Goal: Information Seeking & Learning: Check status

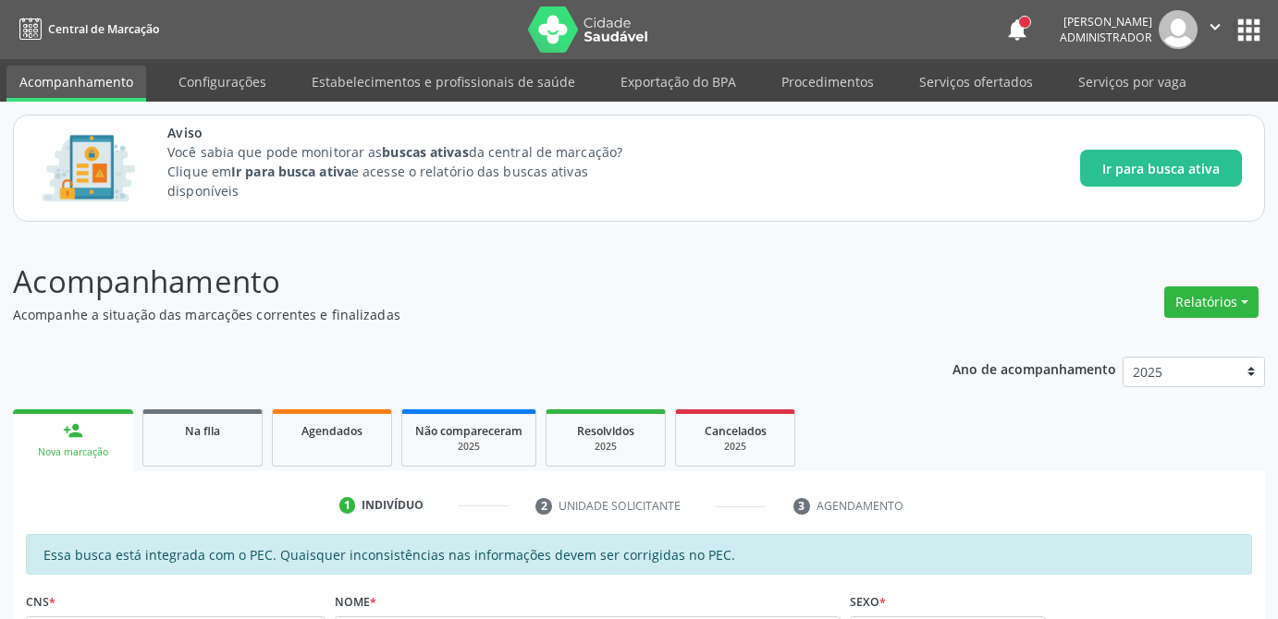
scroll to position [31, 0]
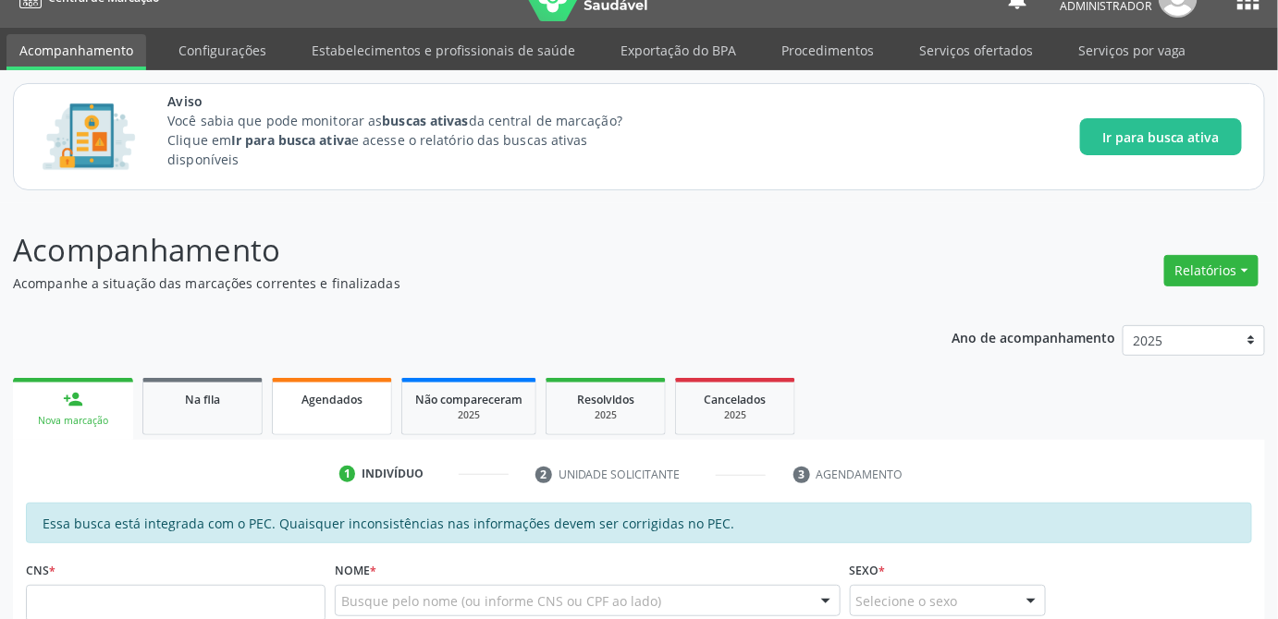
click at [329, 389] on div "Agendados" at bounding box center [332, 398] width 92 height 19
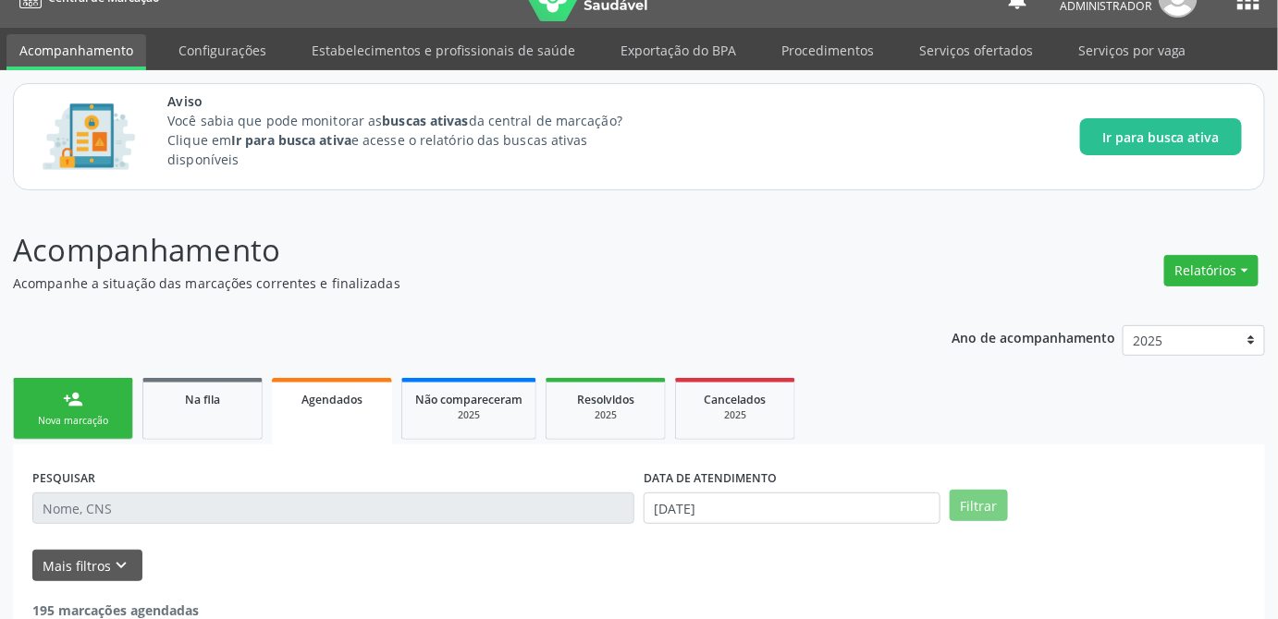
scroll to position [141, 0]
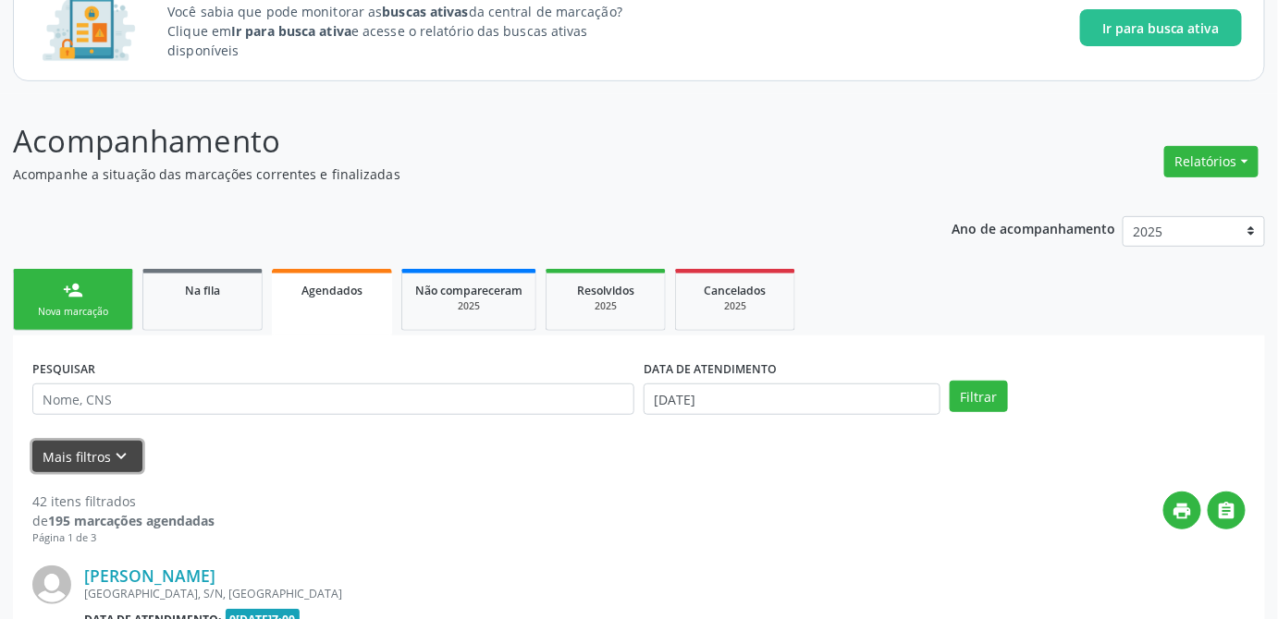
click at [85, 451] on button "Mais filtros keyboard_arrow_down" at bounding box center [87, 457] width 110 height 32
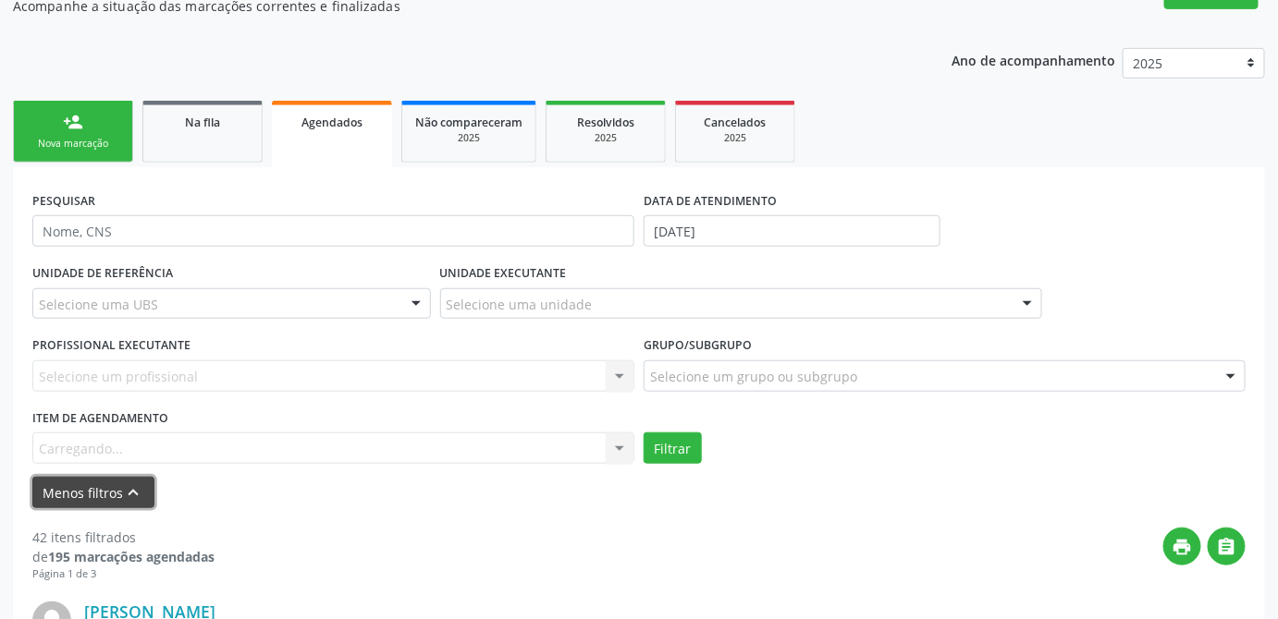
scroll to position [393, 0]
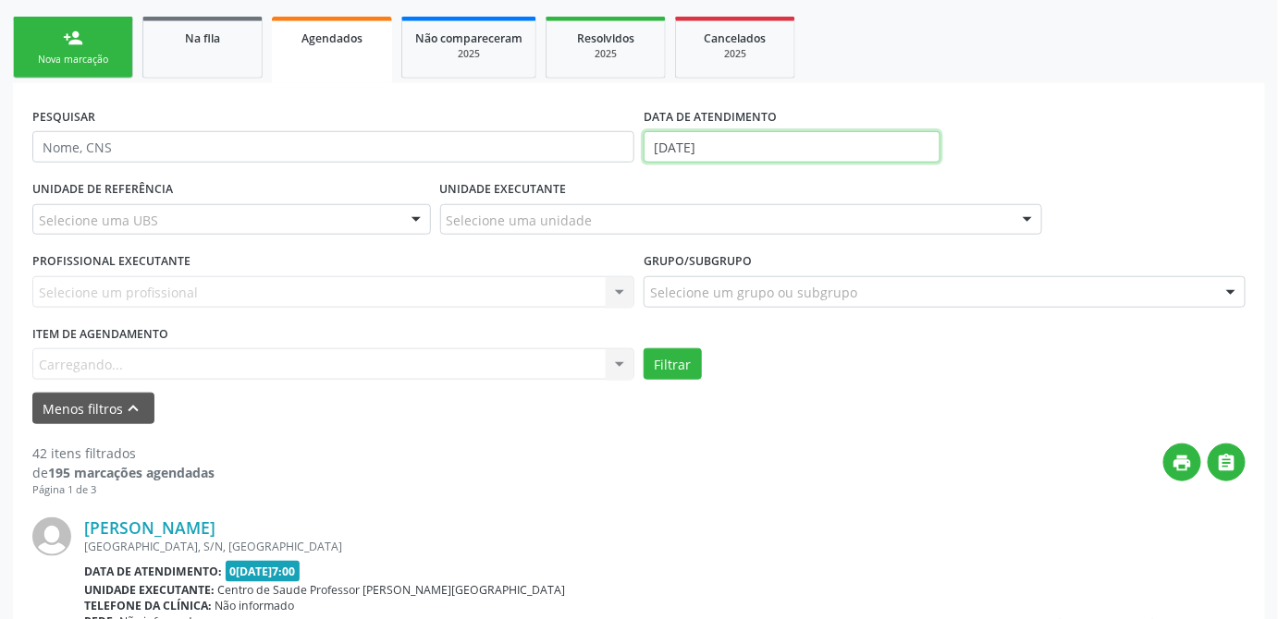
click at [764, 142] on input "[DATE]" at bounding box center [791, 146] width 297 height 31
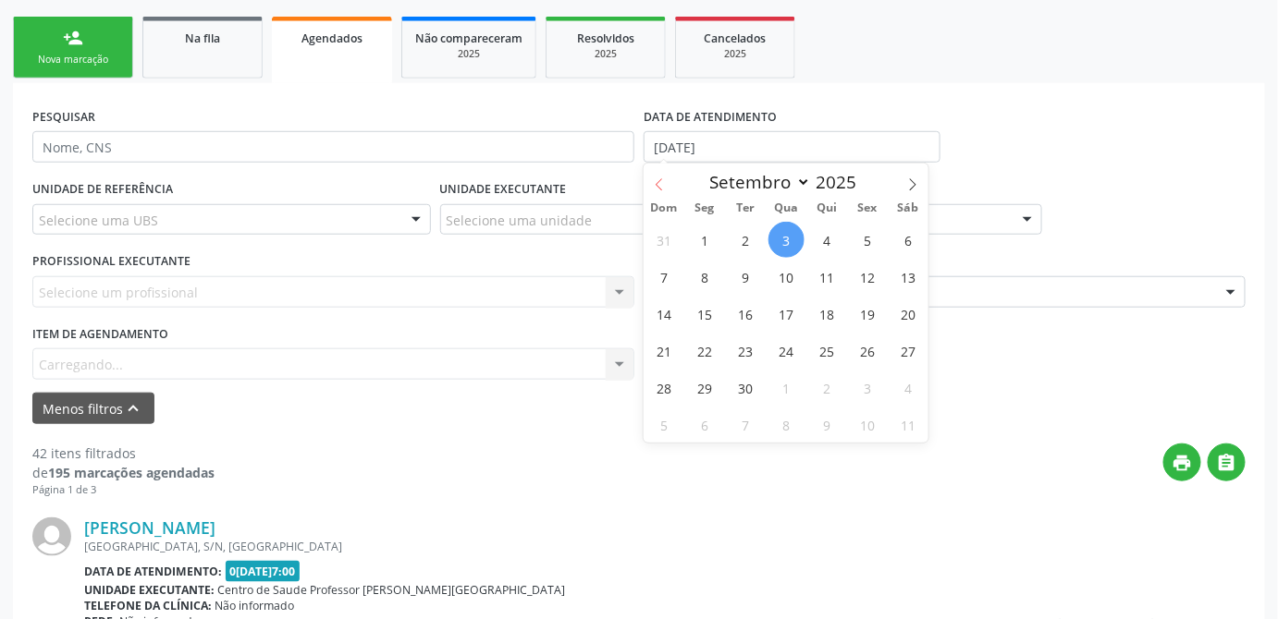
click at [655, 184] on icon at bounding box center [659, 184] width 13 height 13
select select "7"
click at [860, 240] on span "1" at bounding box center [868, 240] width 36 height 36
type input "01/08/2025"
click at [790, 178] on select "Janeiro Fevereiro Março Abril Maio Junho Julho Agosto Setembro Outubro Novembro…" at bounding box center [755, 182] width 111 height 26
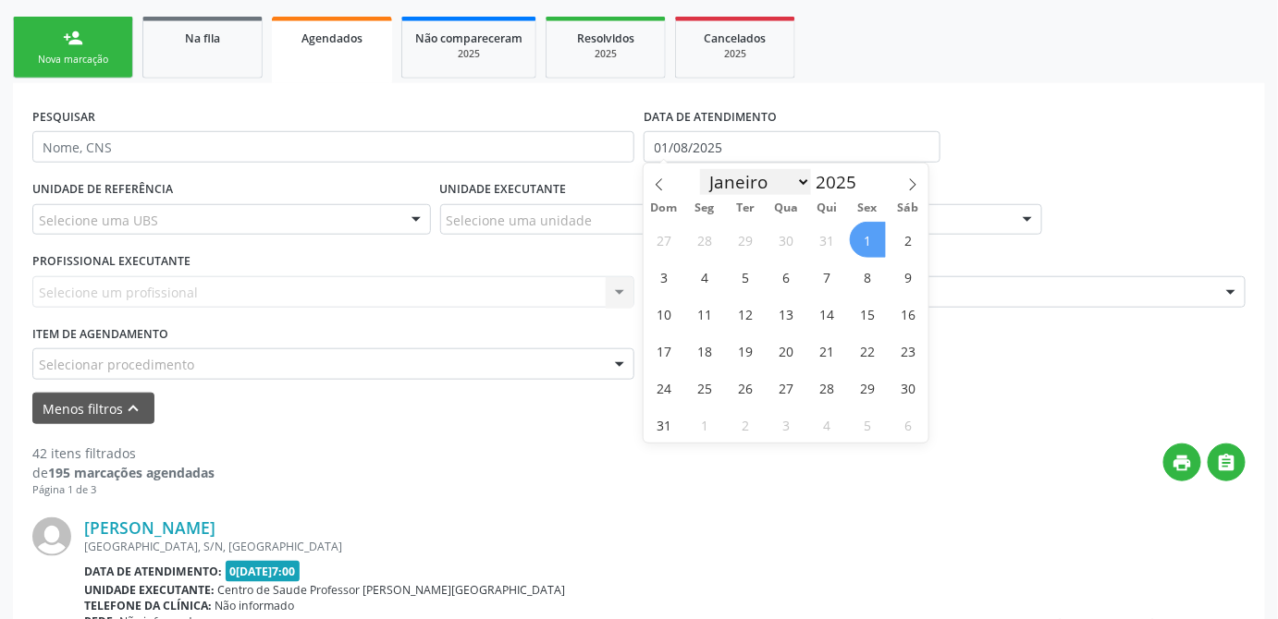
select select "8"
click at [701, 169] on select "Janeiro Fevereiro Março Abril Maio Junho Julho Agosto Setembro Outubro Novembro…" at bounding box center [755, 182] width 111 height 26
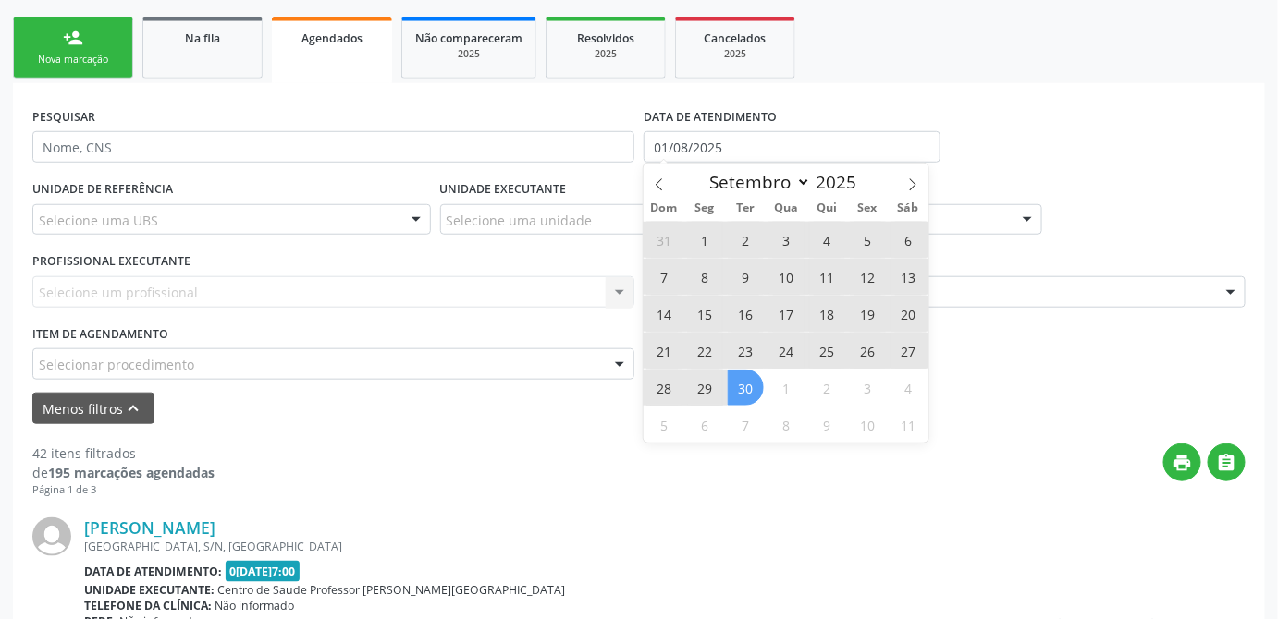
click at [744, 398] on span "30" at bounding box center [746, 388] width 36 height 36
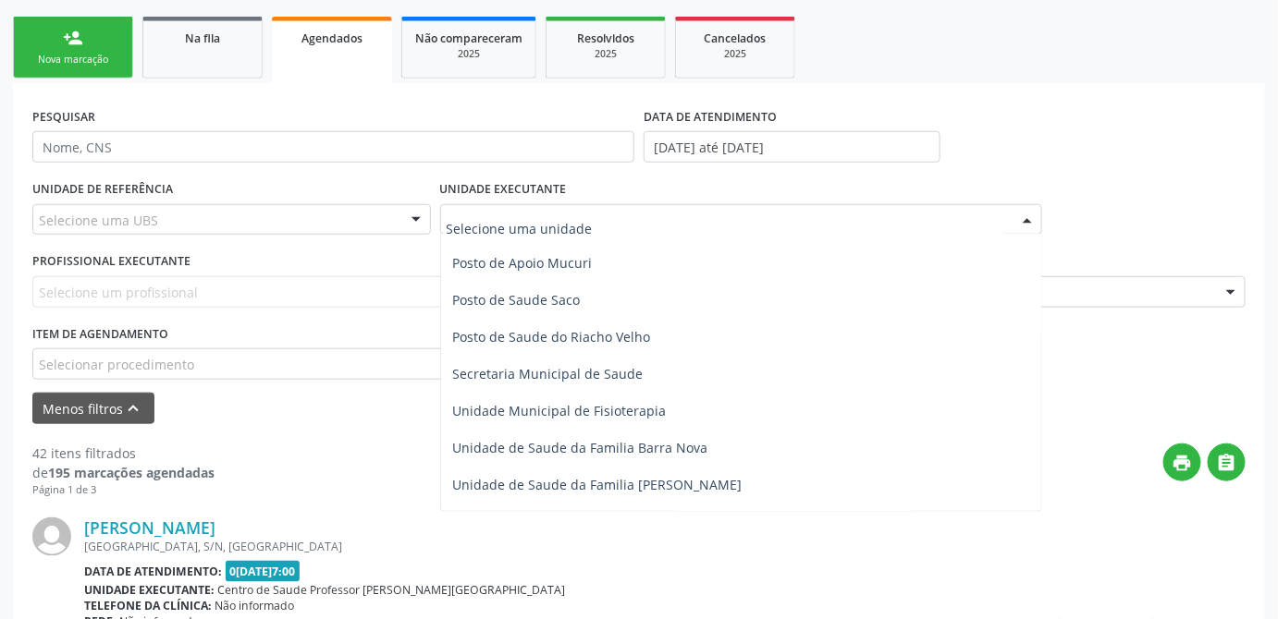
scroll to position [925, 0]
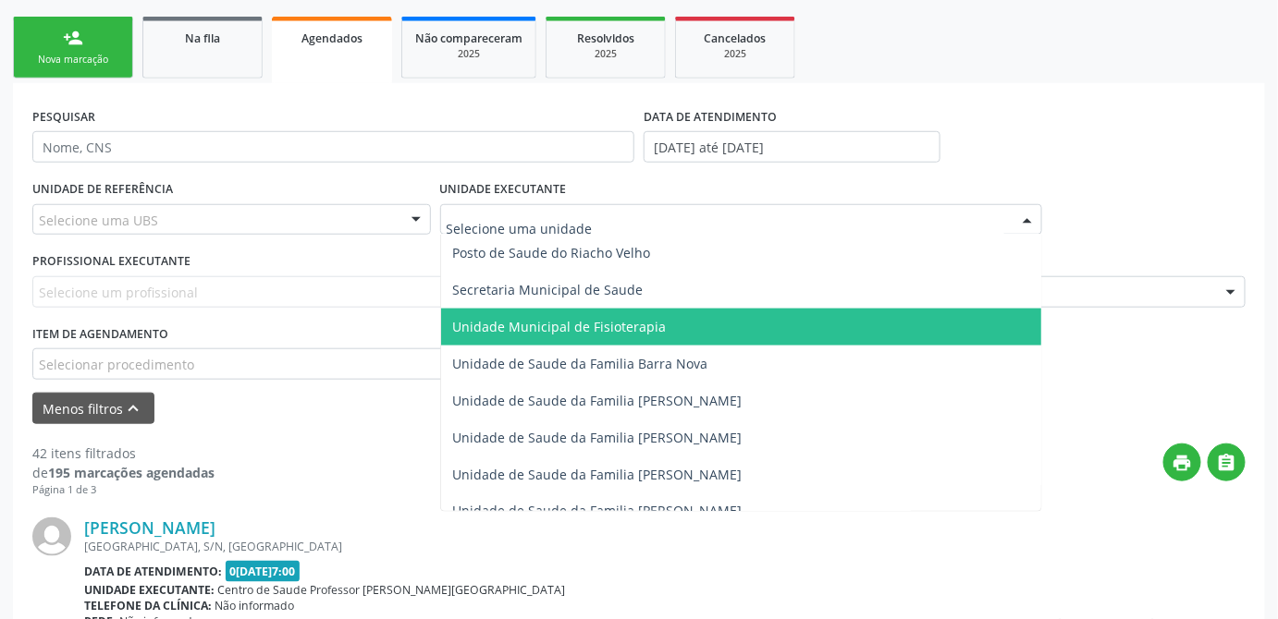
click at [615, 338] on span "Unidade Municipal de Fisioterapia" at bounding box center [741, 327] width 600 height 37
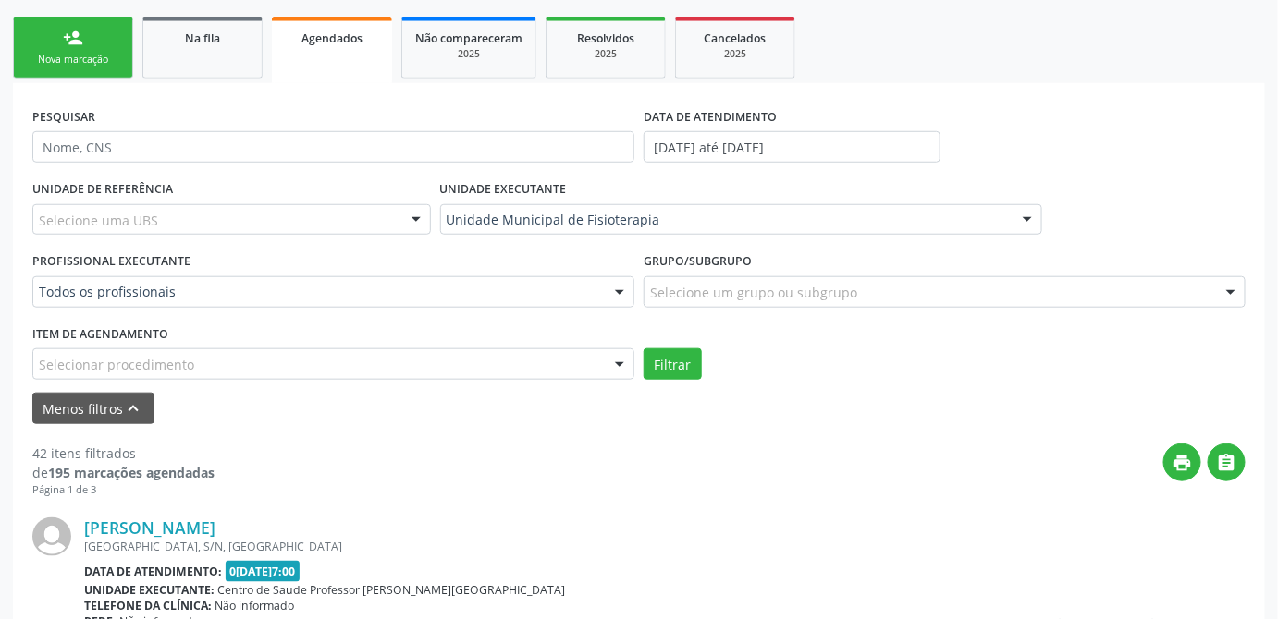
click at [255, 363] on div "Selecionar procedimento" at bounding box center [333, 364] width 602 height 31
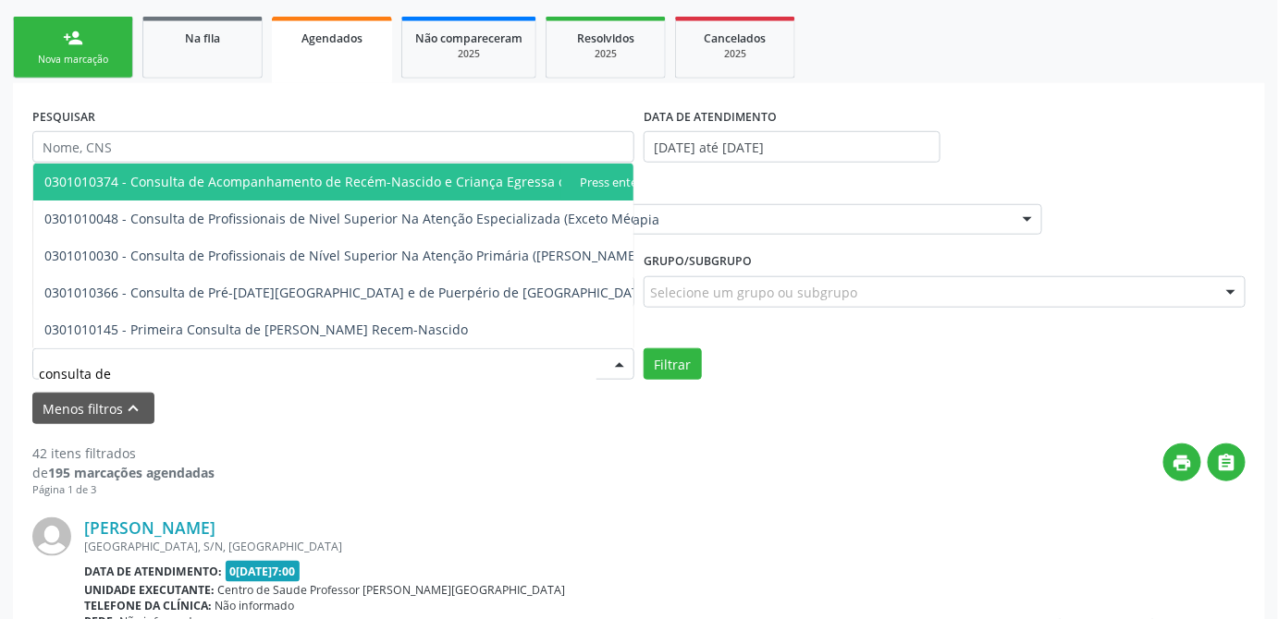
type input "consulta de"
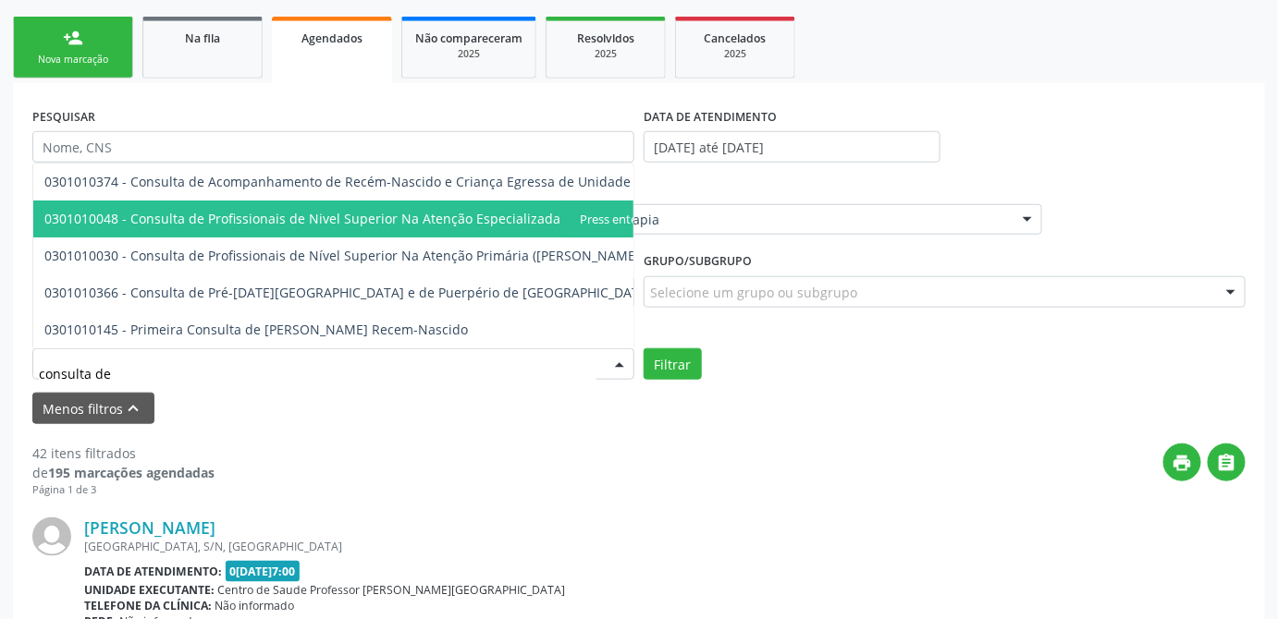
click at [482, 214] on span "0301010048 - Consulta de Profissionais de Nivel Superior Na Atenção Especializa…" at bounding box center [367, 219] width 668 height 37
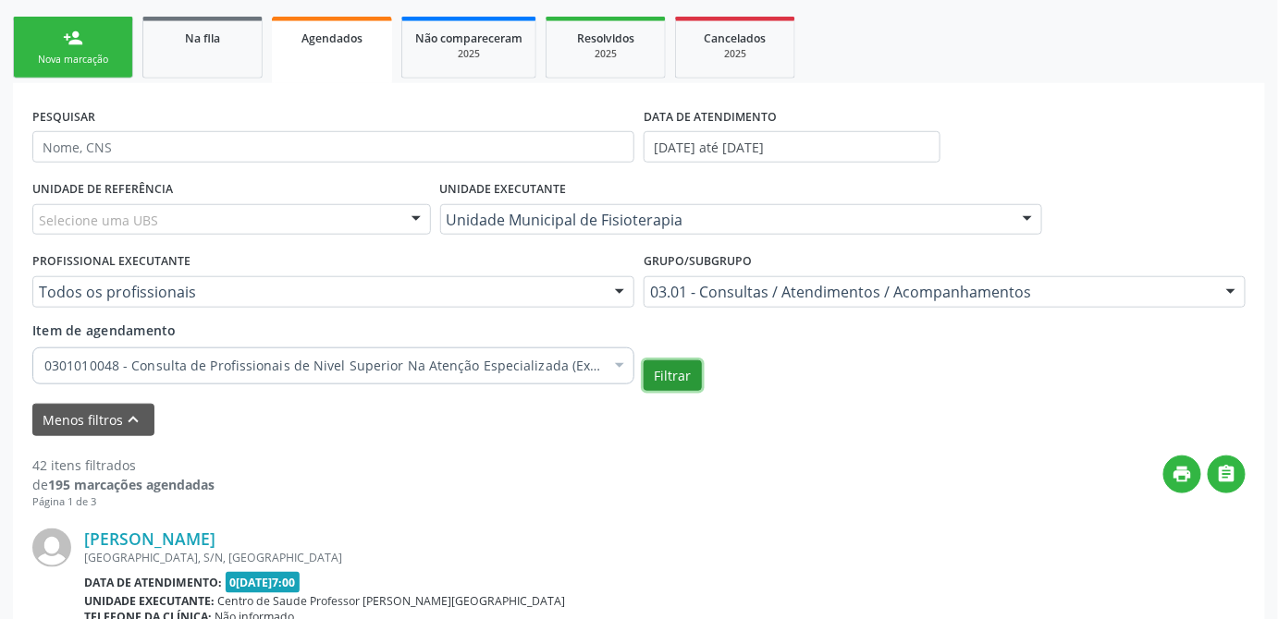
click at [676, 368] on button "Filtrar" at bounding box center [672, 376] width 58 height 31
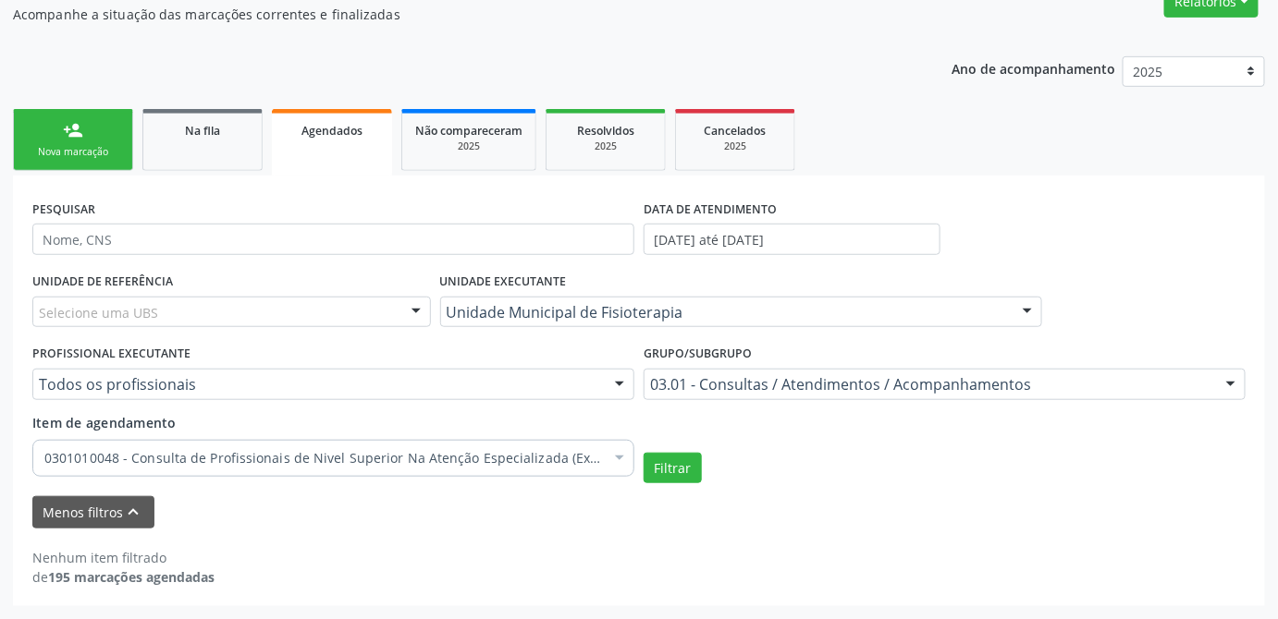
scroll to position [298, 0]
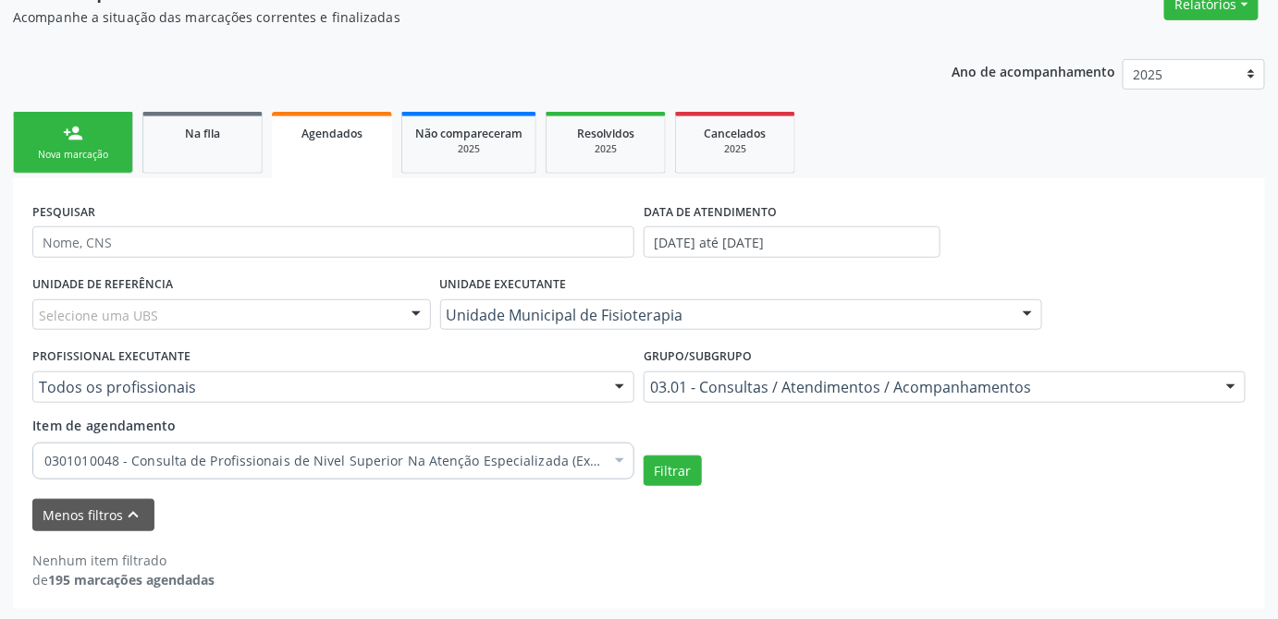
click at [860, 456] on div "Filtrar" at bounding box center [944, 471] width 611 height 31
click at [668, 473] on button "Filtrar" at bounding box center [672, 471] width 58 height 31
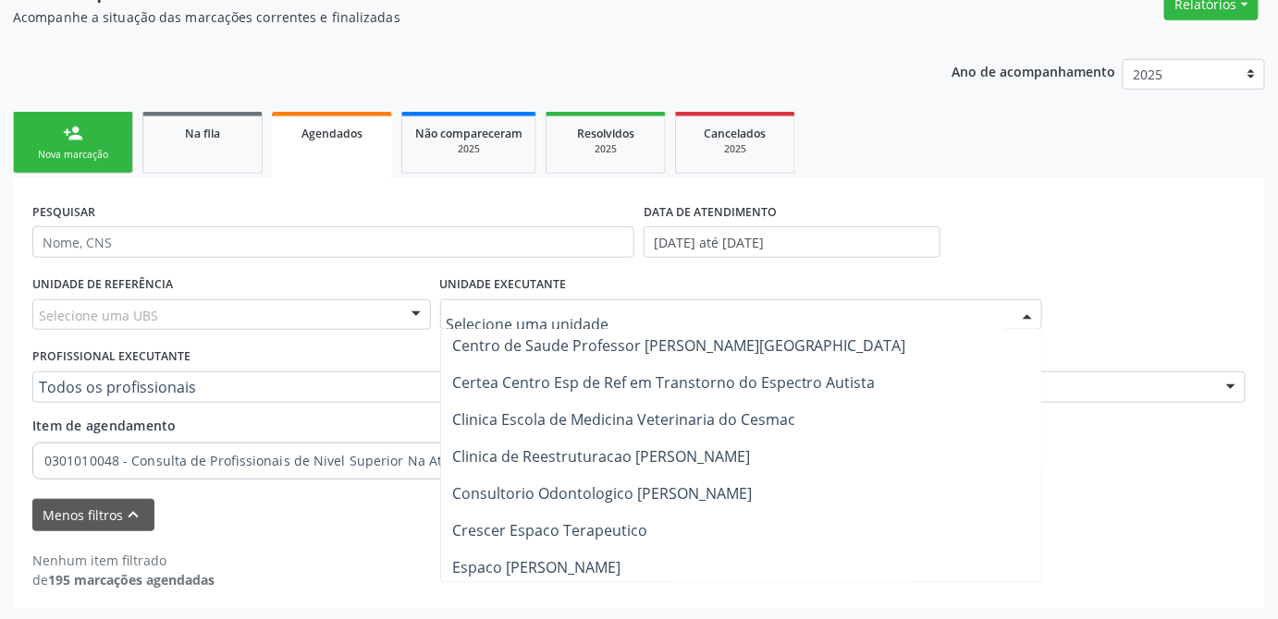
scroll to position [0, 0]
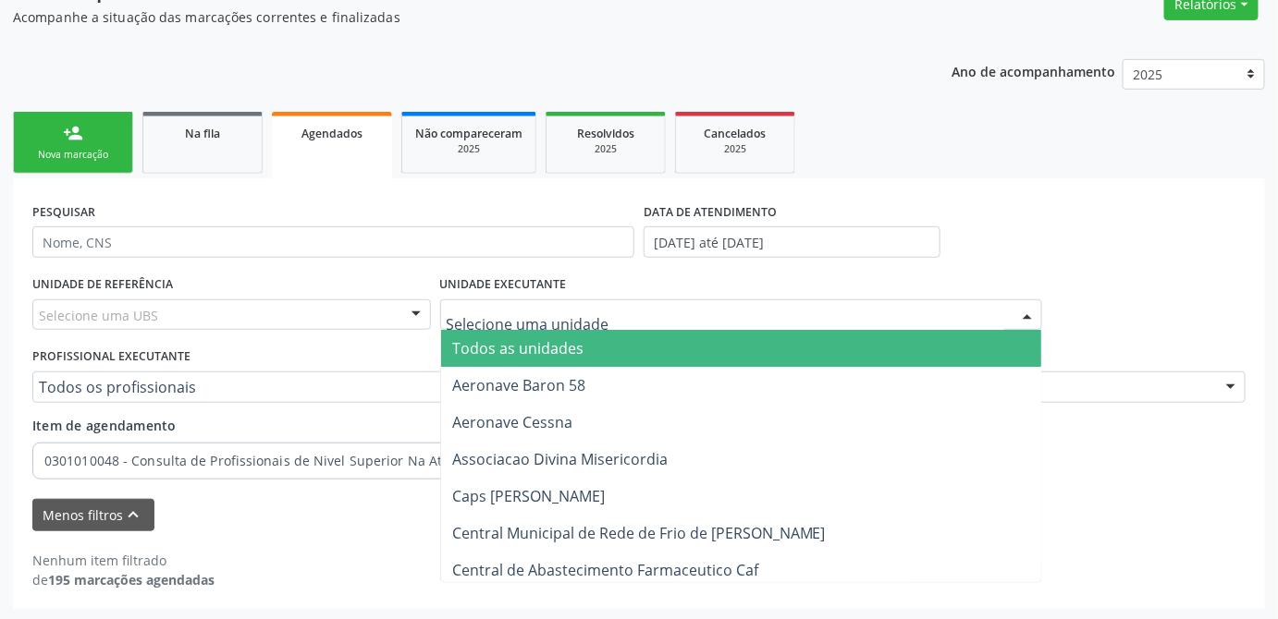
click at [515, 346] on span "Todos as unidades" at bounding box center [517, 348] width 131 height 20
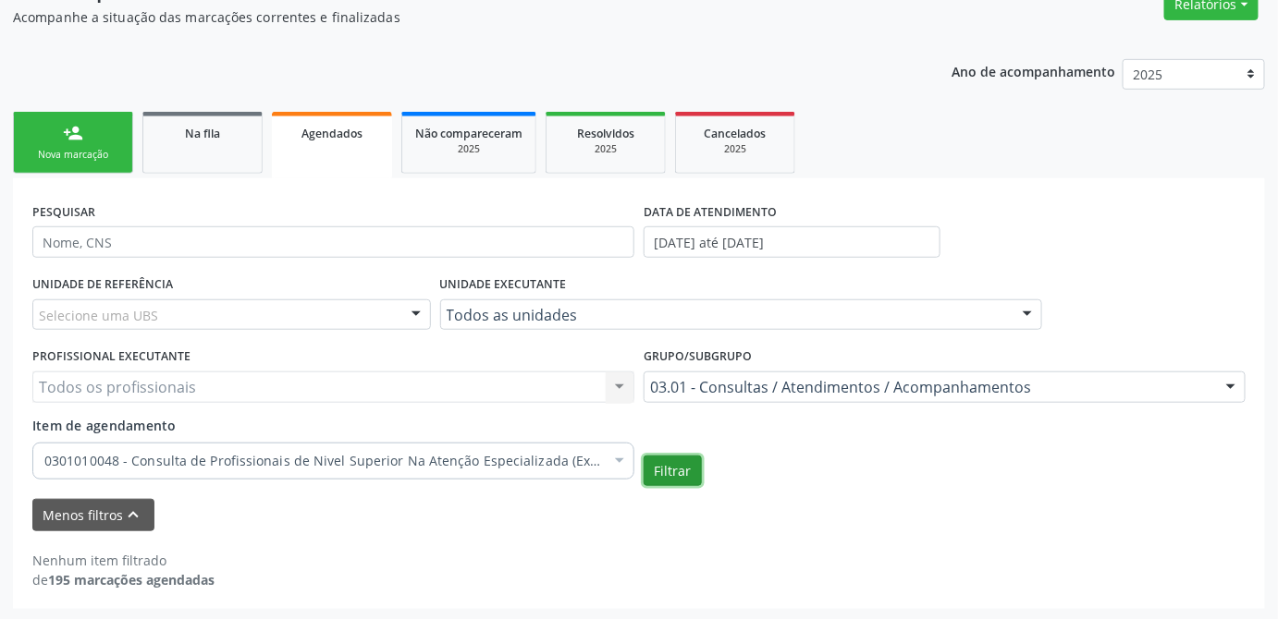
click at [677, 473] on button "Filtrar" at bounding box center [672, 471] width 58 height 31
click at [680, 473] on button "Filtrar" at bounding box center [672, 471] width 58 height 31
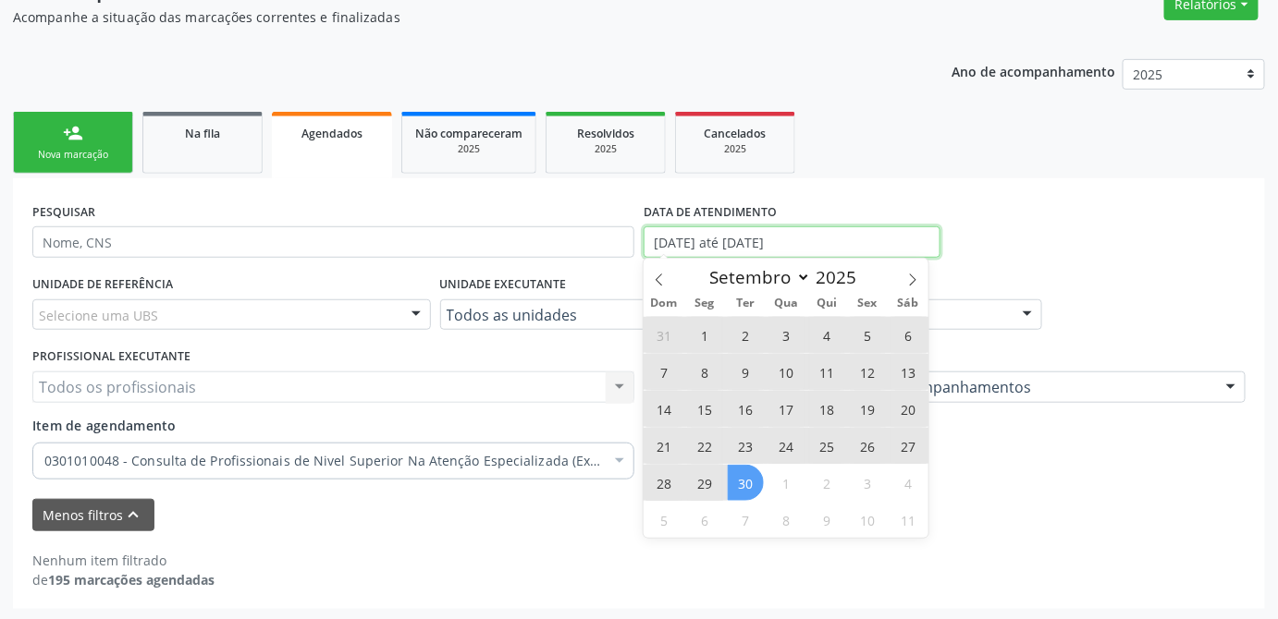
click at [871, 242] on input "[DATE] até [DATE]" at bounding box center [791, 242] width 297 height 31
click at [659, 288] on span at bounding box center [658, 274] width 31 height 31
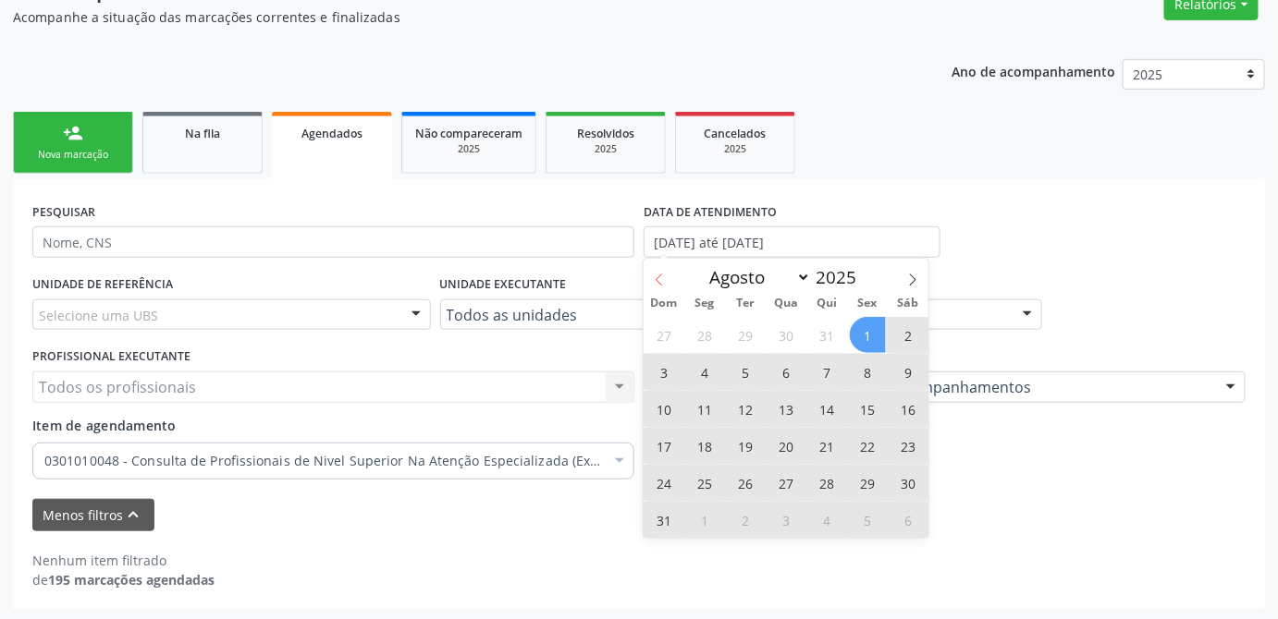
click at [659, 288] on span at bounding box center [658, 274] width 31 height 31
select select "6"
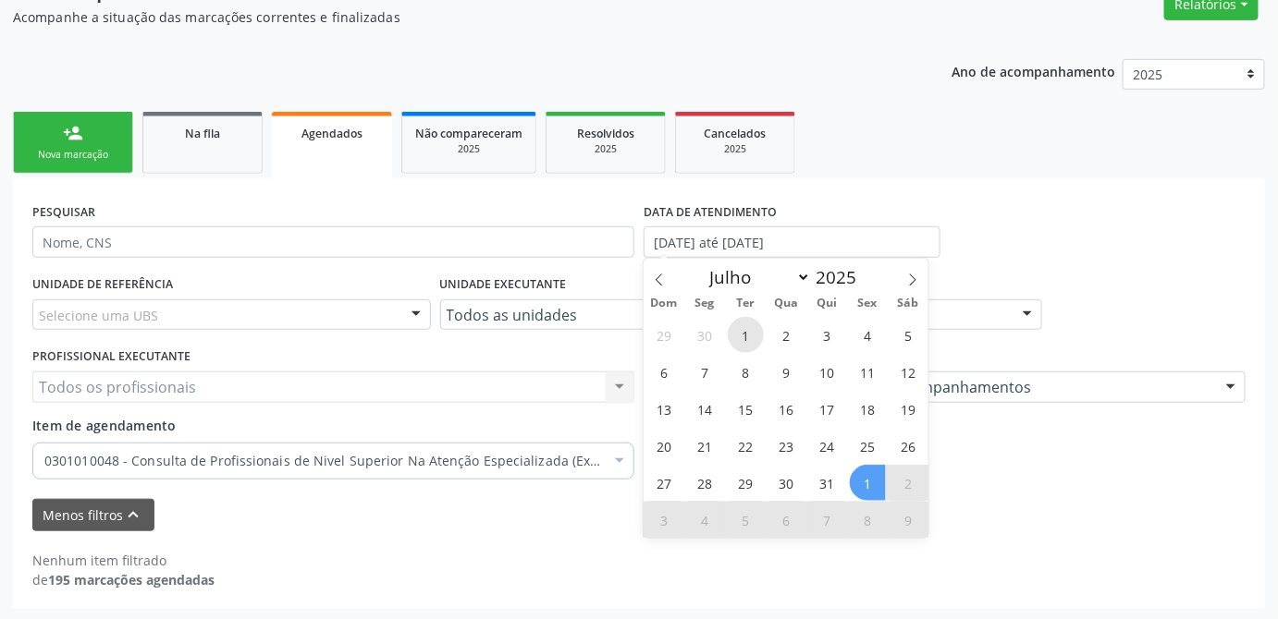
click at [754, 336] on span "1" at bounding box center [746, 335] width 36 height 36
type input "0[DATE]"
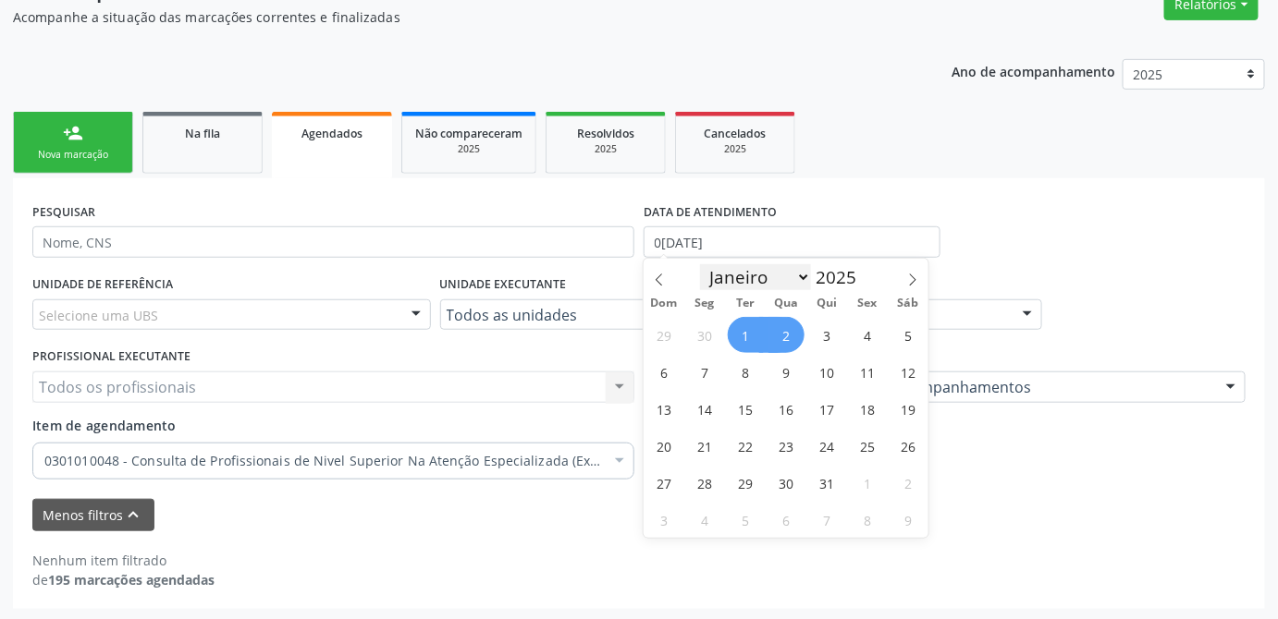
click at [803, 279] on select "Janeiro Fevereiro Março Abril Maio Junho Julho Agosto Setembro Outubro Novembro…" at bounding box center [755, 277] width 111 height 26
select select "8"
click at [701, 264] on select "Janeiro Fevereiro Março Abril Maio Junho Julho Agosto Setembro Outubro Novembro…" at bounding box center [755, 277] width 111 height 26
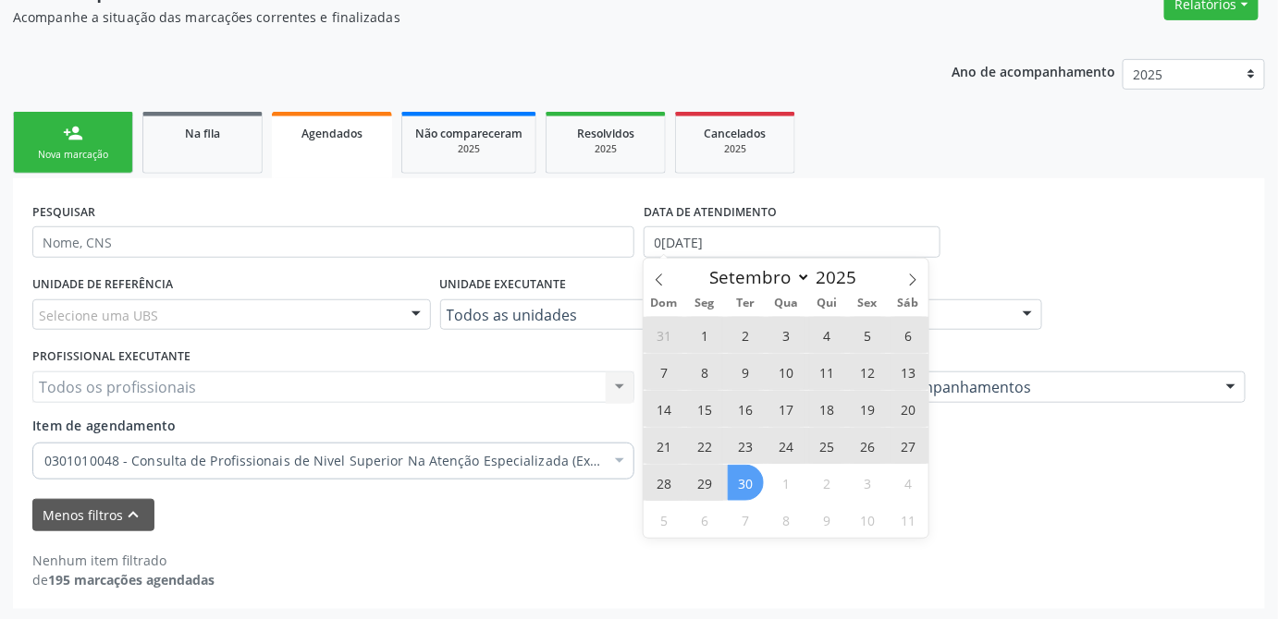
click at [747, 481] on span "30" at bounding box center [746, 483] width 36 height 36
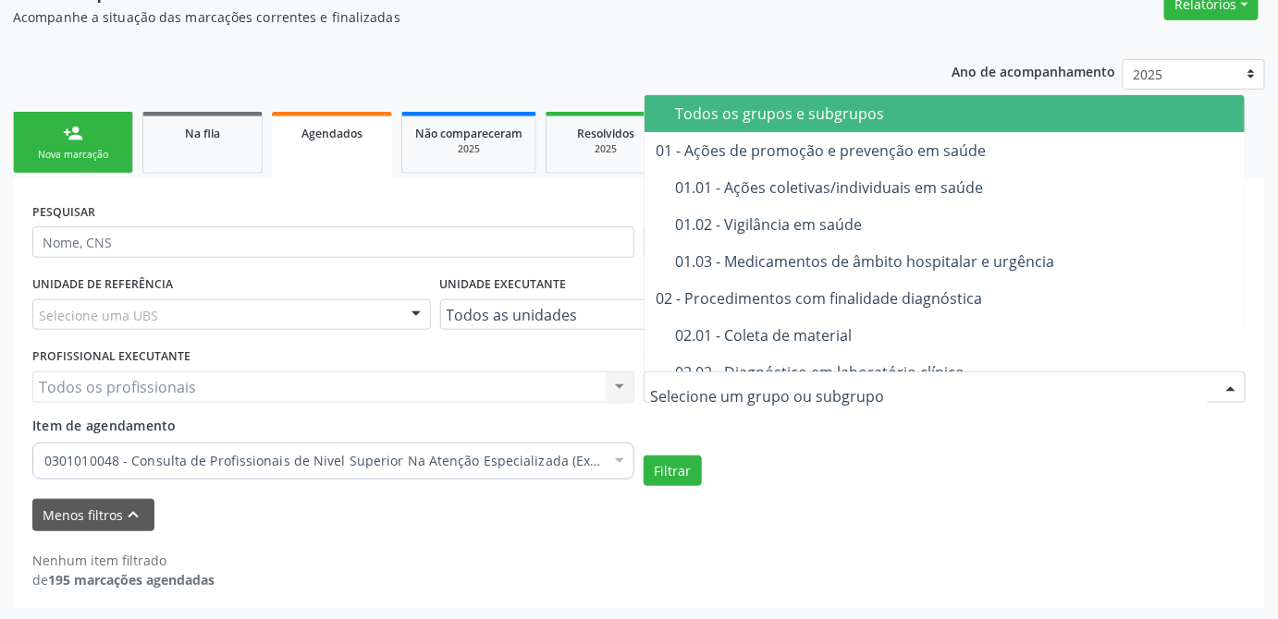
click at [695, 121] on div "Todos os grupos e subgrupos" at bounding box center [987, 113] width 625 height 15
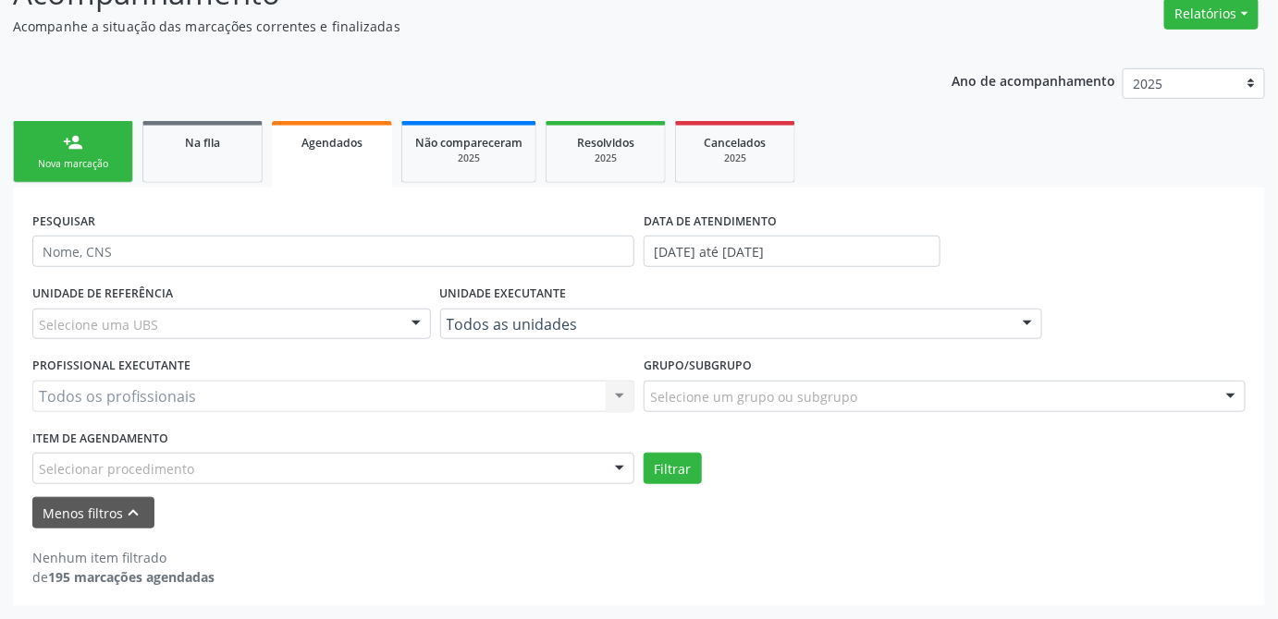
scroll to position [286, 0]
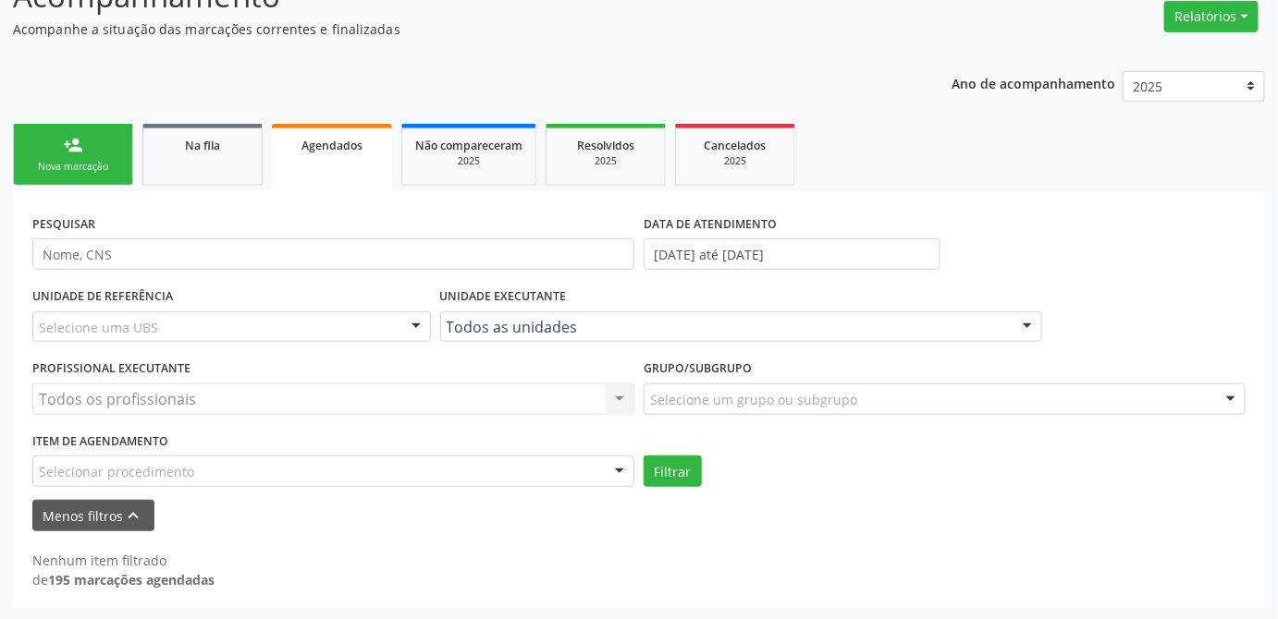
click at [446, 471] on div "Selecionar procedimento" at bounding box center [333, 471] width 602 height 31
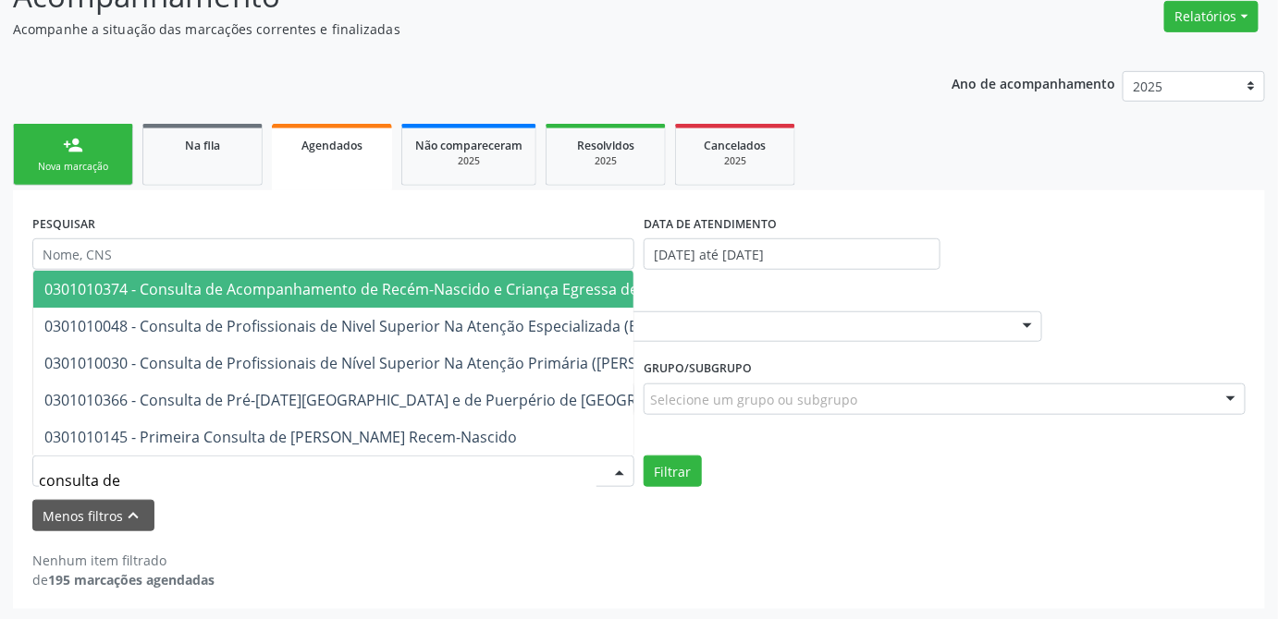
type input "consulta de"
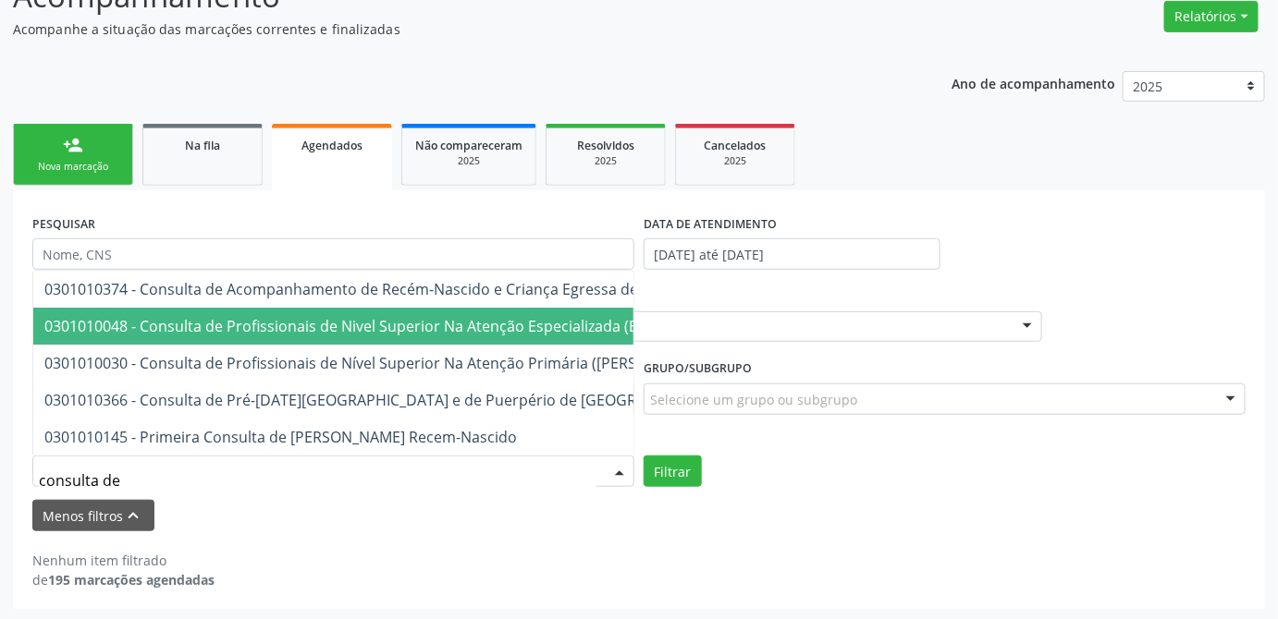
click at [584, 316] on span "0301010048 - Consulta de Profissionais de Nivel Superior Na Atenção Especializa…" at bounding box center [389, 326] width 690 height 20
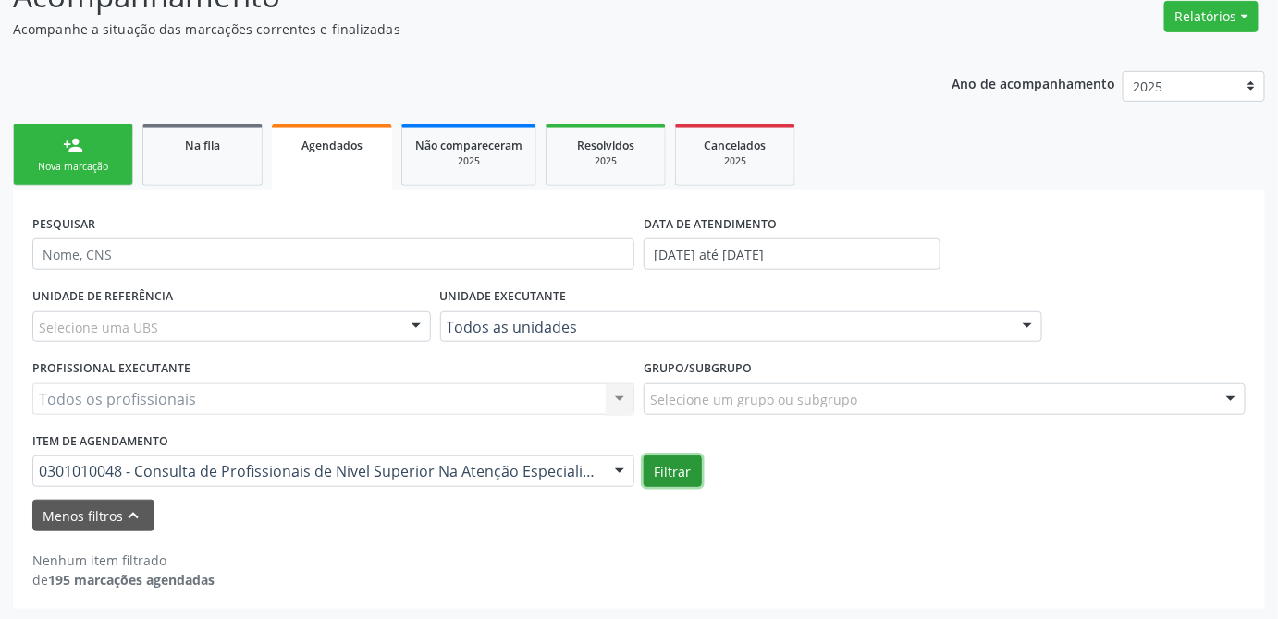
click at [692, 471] on button "Filtrar" at bounding box center [672, 471] width 58 height 31
click at [214, 146] on span "Na fila" at bounding box center [202, 146] width 35 height 16
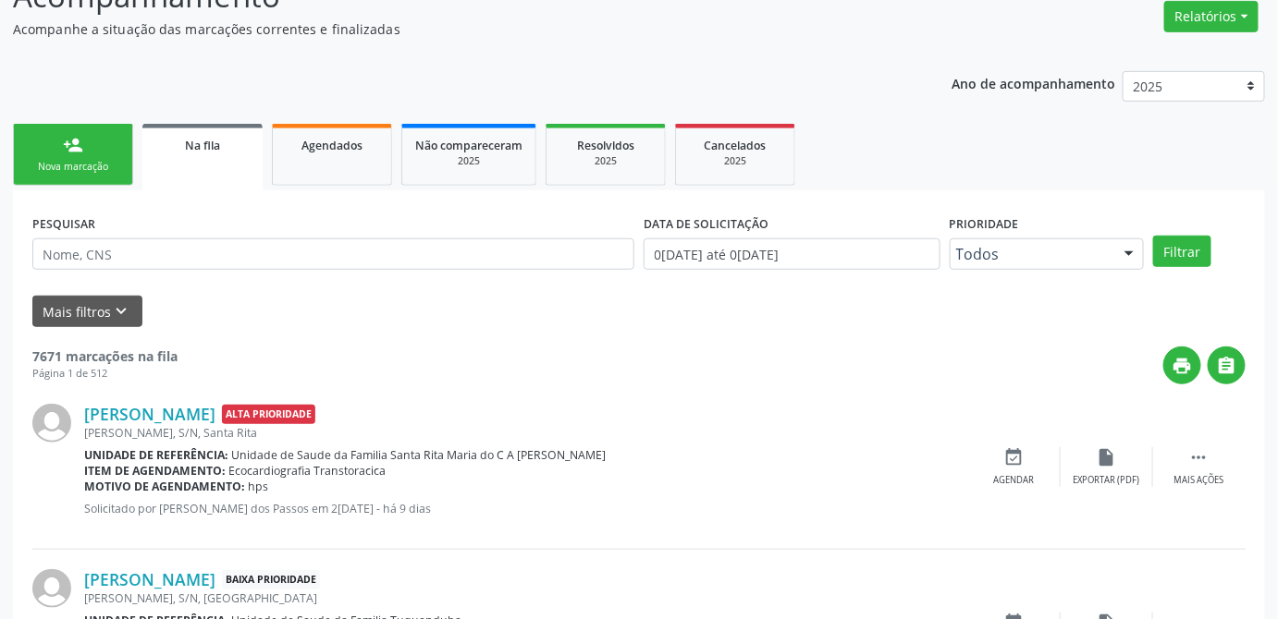
scroll to position [0, 0]
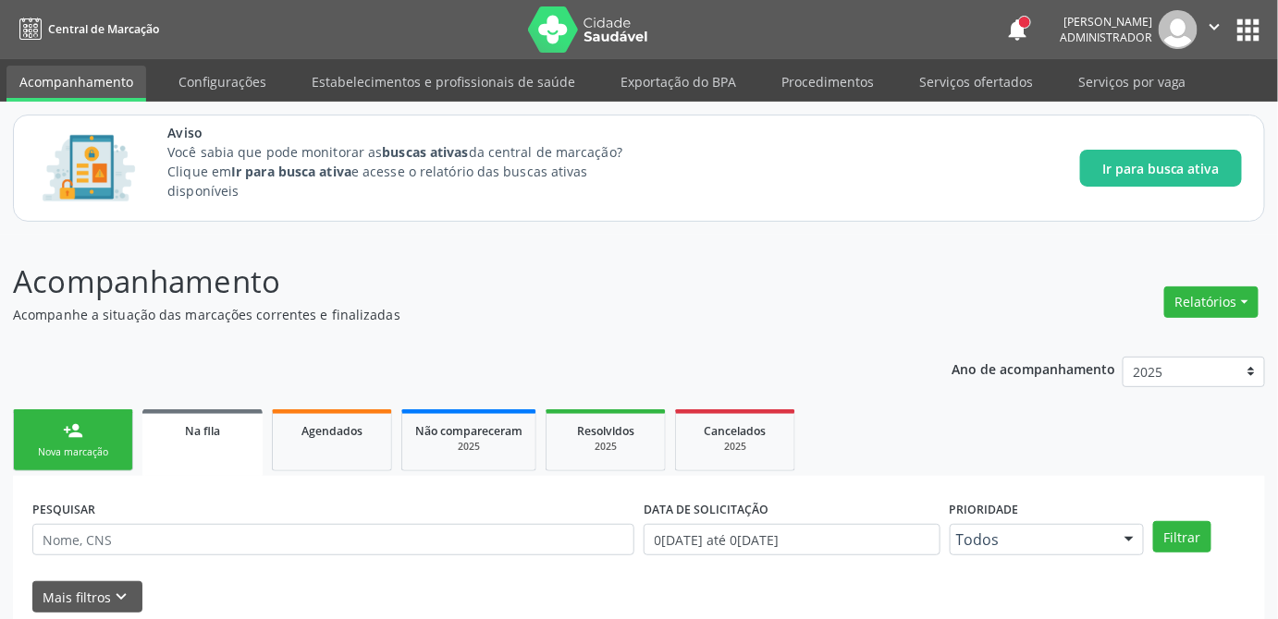
click at [1250, 31] on button "apps" at bounding box center [1248, 30] width 32 height 32
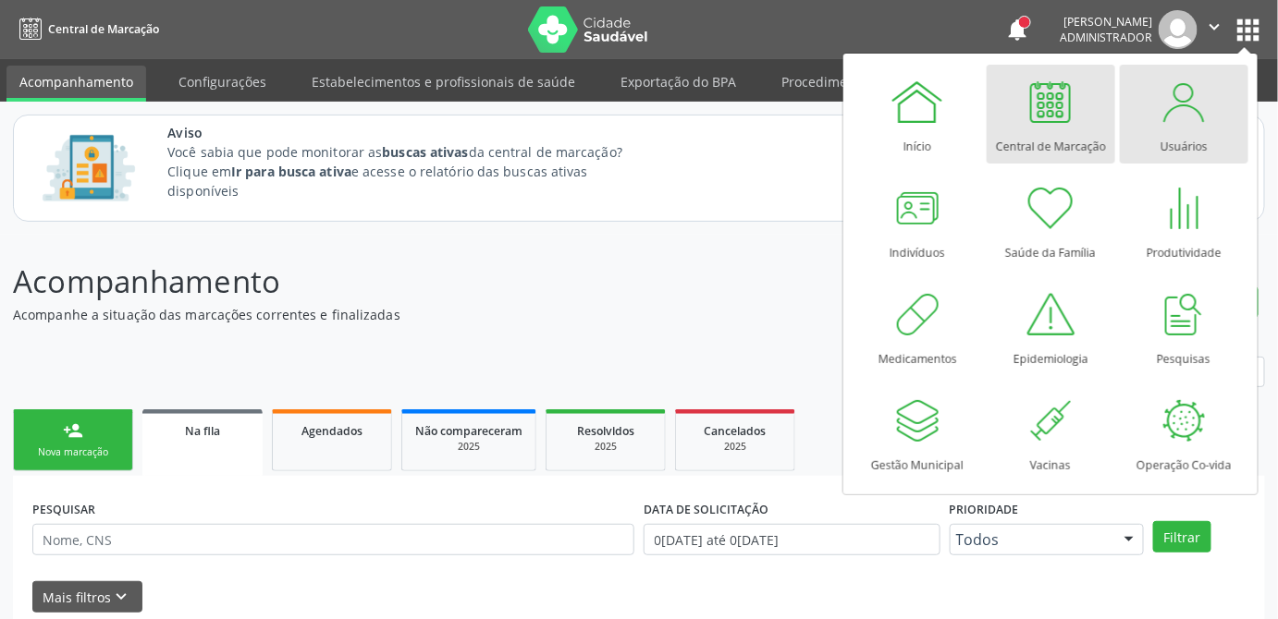
click at [1165, 122] on div at bounding box center [1183, 101] width 55 height 55
